Goal: Navigation & Orientation: Find specific page/section

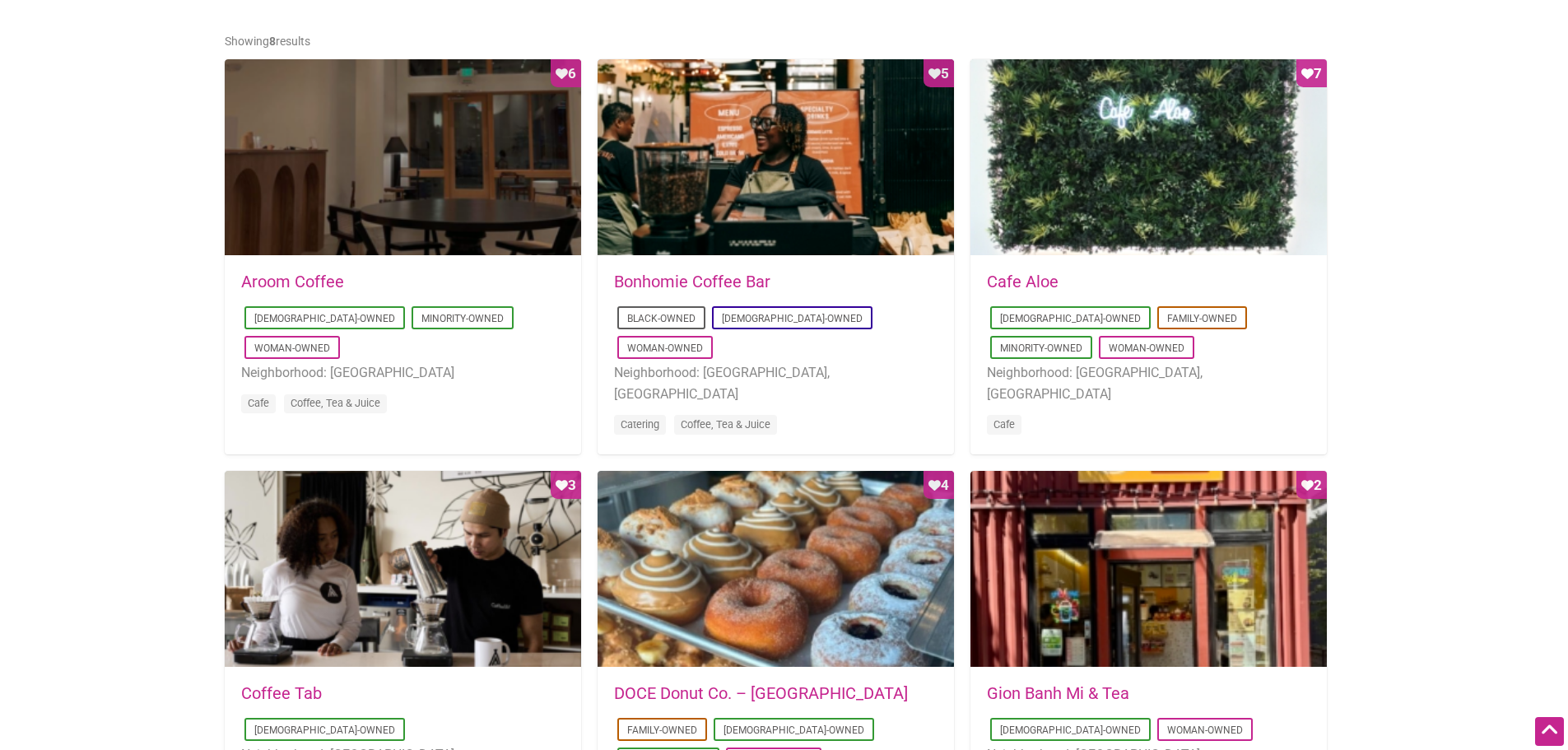
scroll to position [816, 0]
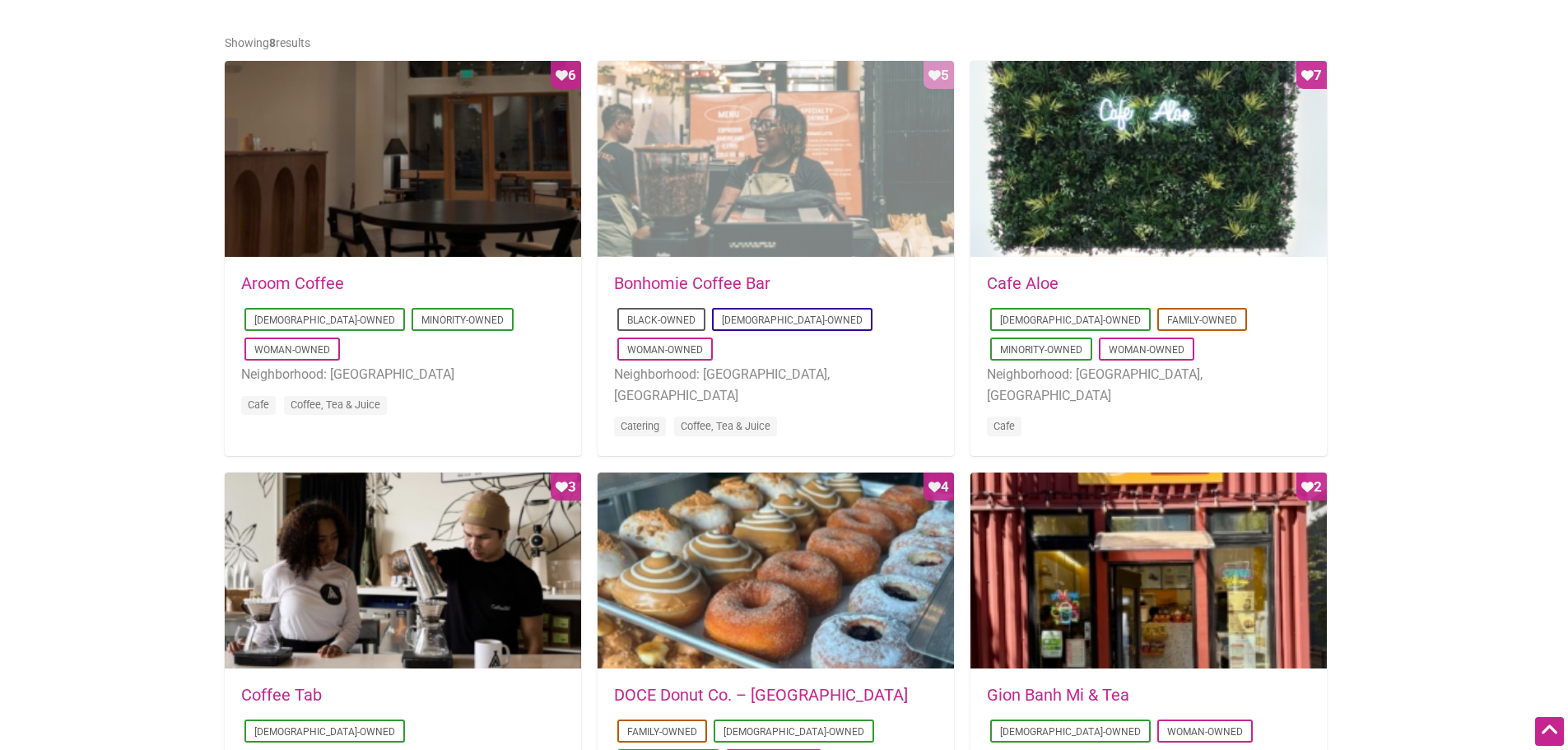
click at [747, 67] on div "Favorite Count 5" at bounding box center [775, 159] width 357 height 197
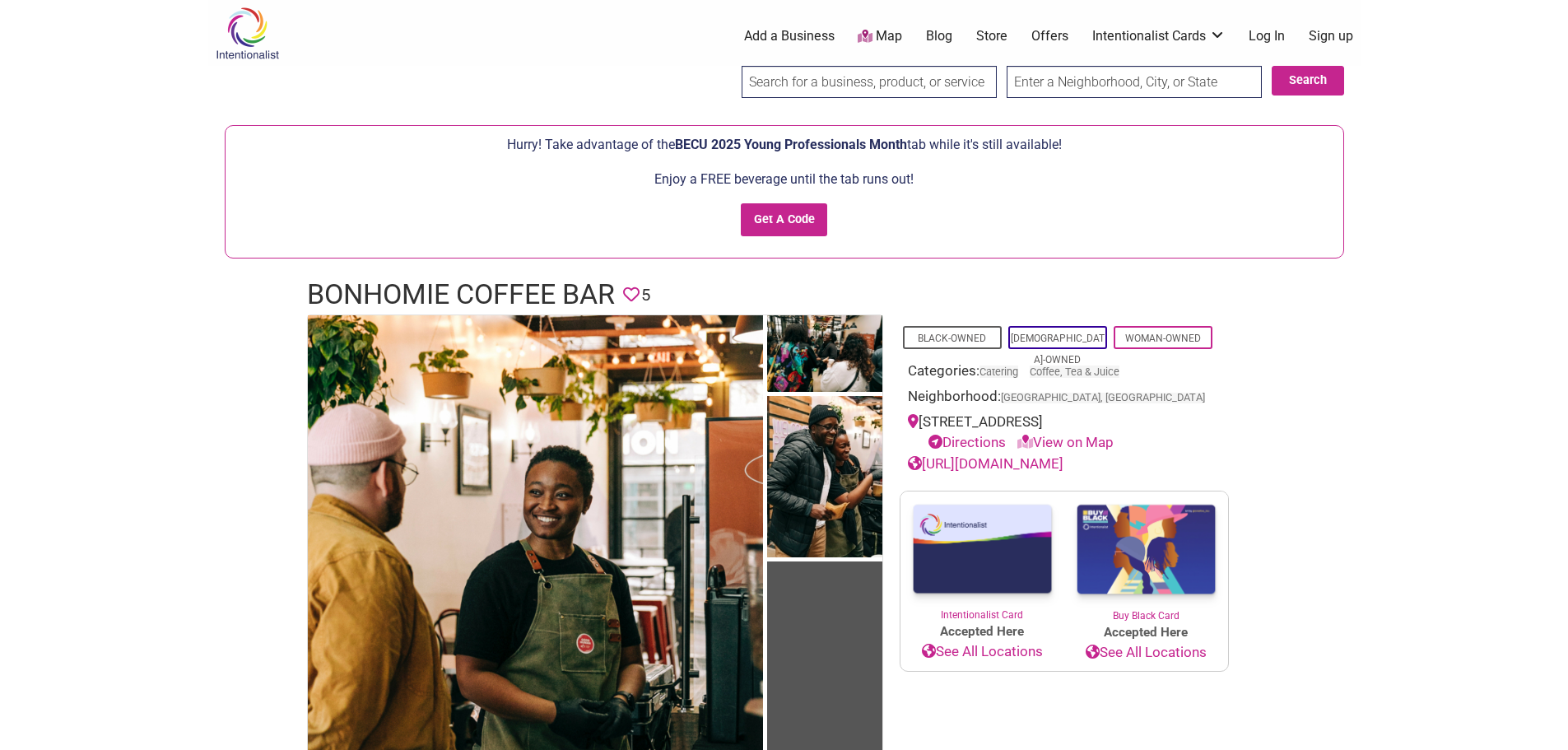
click at [1041, 467] on link "[URL][DOMAIN_NAME]" at bounding box center [985, 462] width 155 height 17
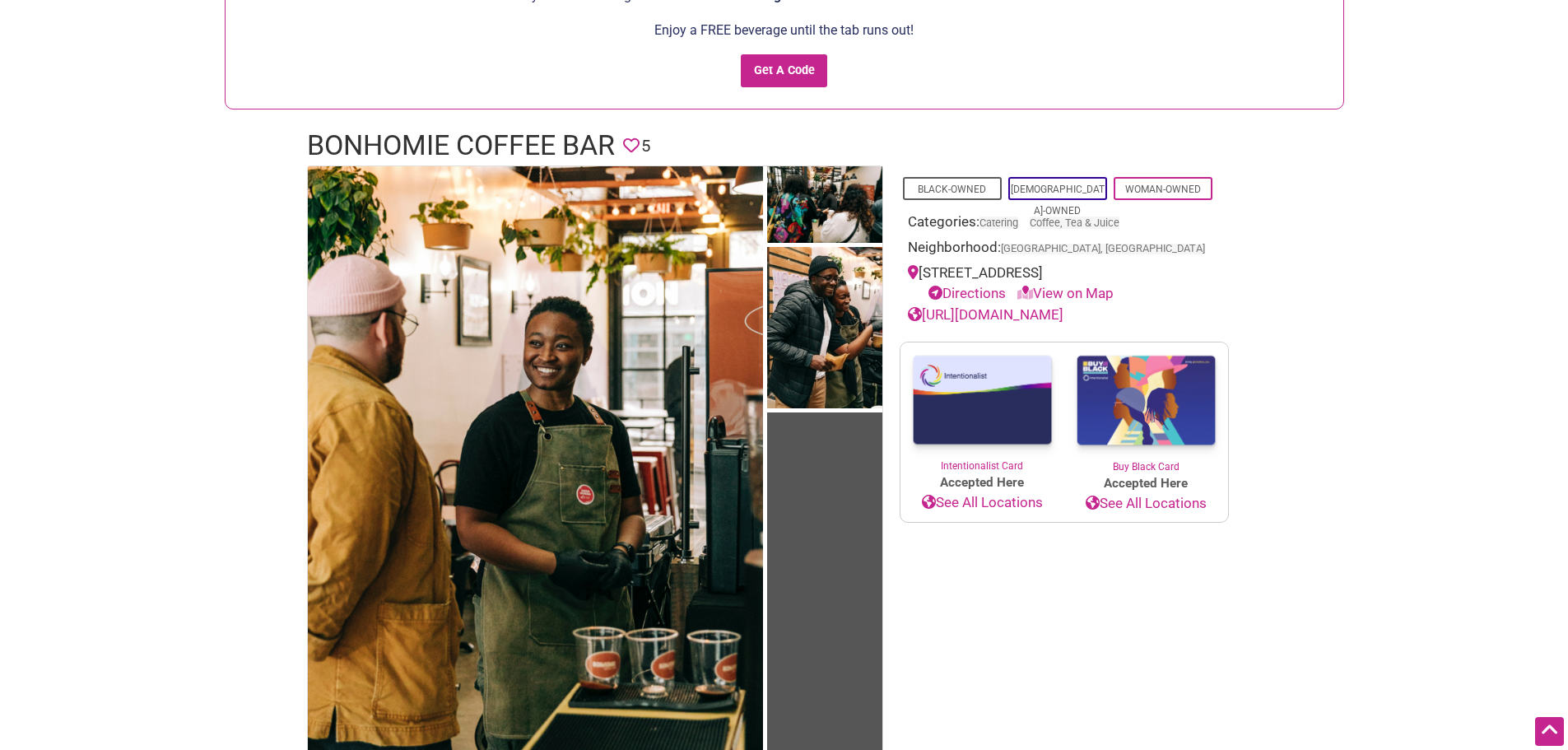
scroll to position [15, 0]
